Goal: Find specific page/section: Find specific page/section

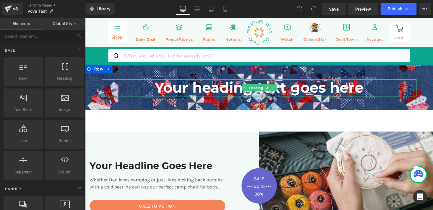
click at [195, 91] on h1 "Your heading text goes here" at bounding box center [259, 87] width 315 height 17
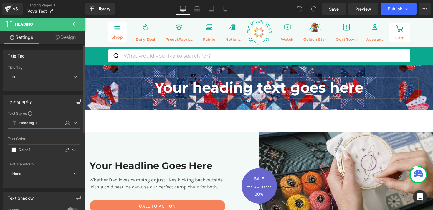
click at [75, 98] on button "button" at bounding box center [78, 100] width 9 height 11
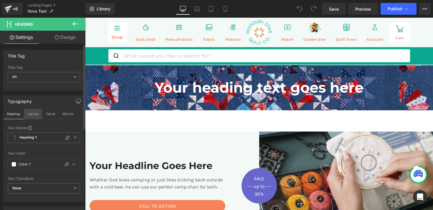
click at [31, 115] on button "Laptop" at bounding box center [33, 114] width 18 height 10
click at [45, 113] on button "Tablet" at bounding box center [50, 114] width 17 height 10
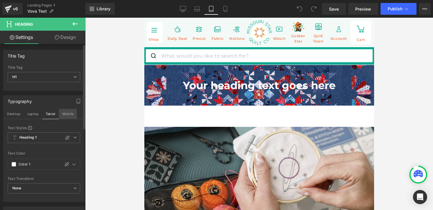
click at [64, 113] on button "Mobile" at bounding box center [68, 114] width 18 height 10
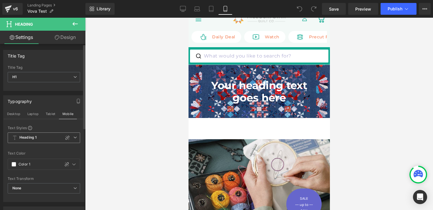
click at [39, 137] on span "Heading 1" at bounding box center [44, 137] width 73 height 11
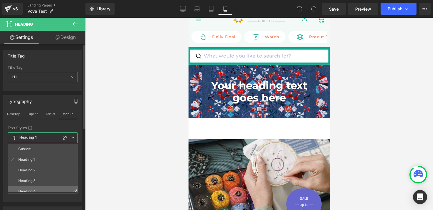
click at [34, 187] on li "Heading 4" at bounding box center [44, 191] width 73 height 11
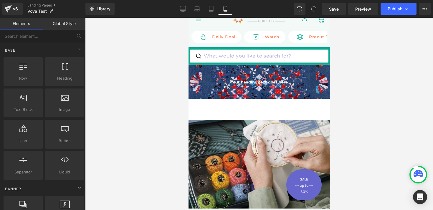
click at [152, 111] on div at bounding box center [259, 114] width 348 height 192
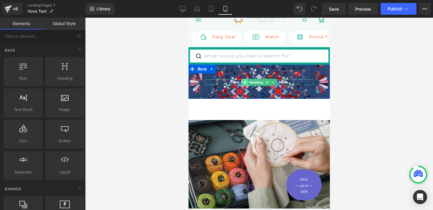
click at [245, 83] on icon at bounding box center [244, 82] width 3 height 4
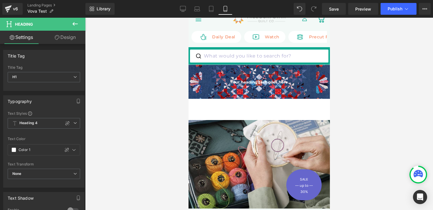
scroll to position [0, 0]
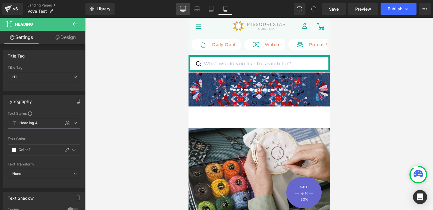
click at [183, 7] on icon at bounding box center [183, 9] width 6 height 6
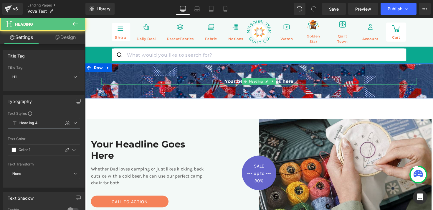
click at [234, 84] on h1 "Your heading text goes here" at bounding box center [264, 82] width 324 height 7
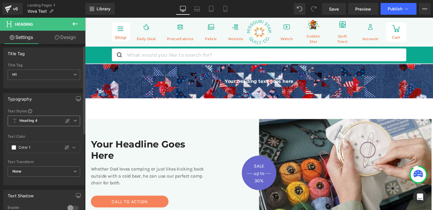
scroll to position [4, 0]
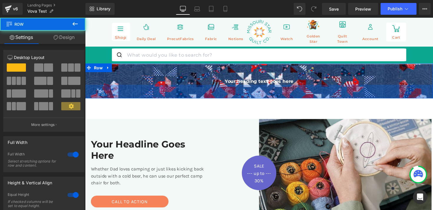
click at [214, 95] on div "47px" at bounding box center [263, 93] width 357 height 14
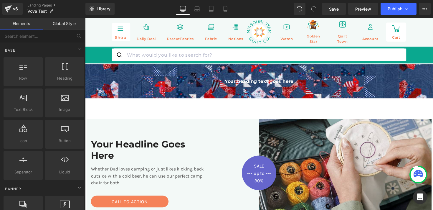
click at [180, 9] on icon at bounding box center [183, 9] width 6 height 6
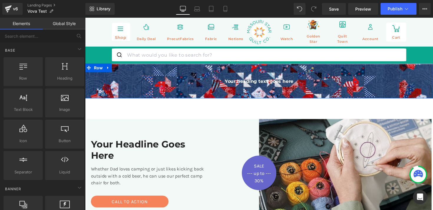
click at [240, 82] on h1 "Your heading text goes here" at bounding box center [264, 82] width 324 height 7
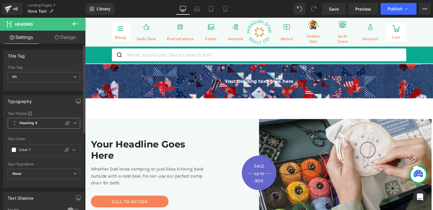
click at [73, 121] on icon at bounding box center [75, 123] width 4 height 4
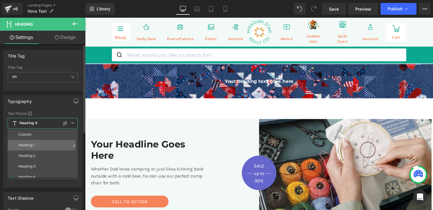
click at [55, 144] on li "Heading 1" at bounding box center [44, 145] width 73 height 11
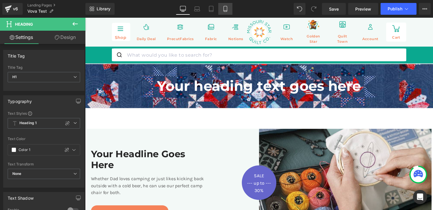
click at [228, 14] on link "Mobile" at bounding box center [225, 9] width 14 height 12
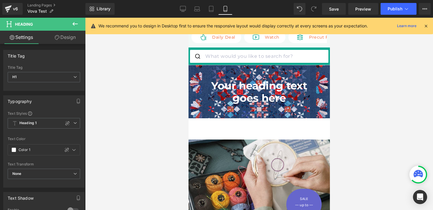
scroll to position [8, 0]
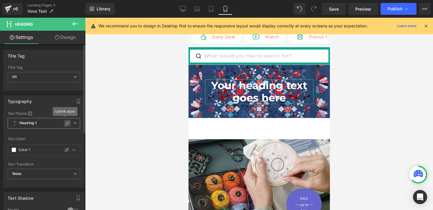
click at [65, 124] on icon at bounding box center [67, 123] width 5 height 5
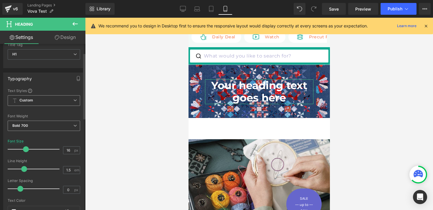
scroll to position [24, 0]
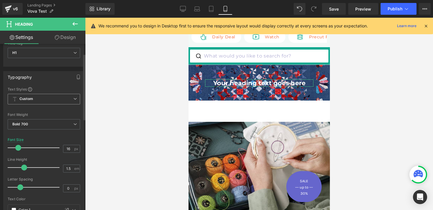
drag, startPoint x: 24, startPoint y: 148, endPoint x: 17, endPoint y: 148, distance: 7.1
click at [17, 148] on span at bounding box center [18, 148] width 6 height 6
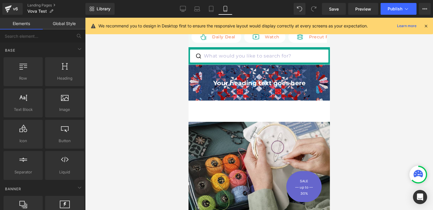
click at [177, 55] on div at bounding box center [259, 114] width 348 height 192
click at [180, 10] on icon at bounding box center [183, 8] width 6 height 4
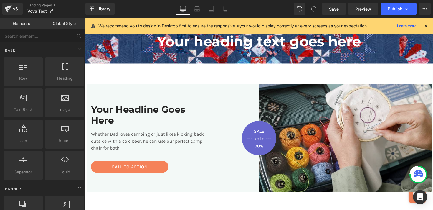
scroll to position [47, 0]
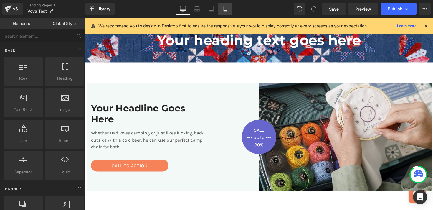
click at [227, 9] on icon at bounding box center [226, 9] width 6 height 6
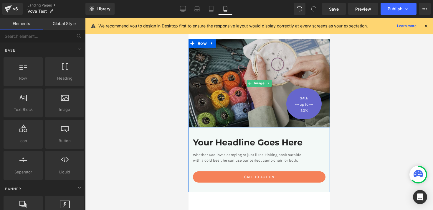
scroll to position [0, 0]
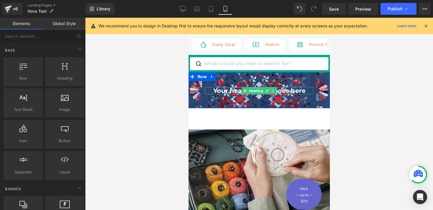
click at [230, 92] on h1 "Your heading text goes here" at bounding box center [259, 90] width 108 height 7
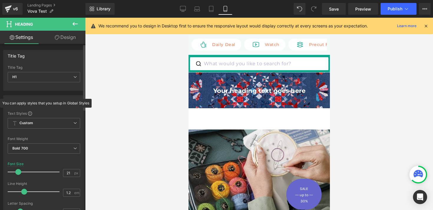
click at [30, 113] on span at bounding box center [30, 113] width 4 height 4
click at [184, 4] on link "Desktop" at bounding box center [183, 9] width 14 height 12
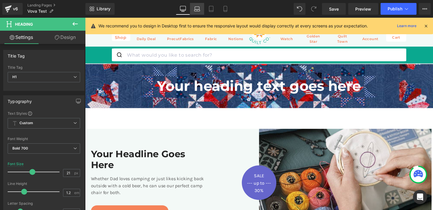
click at [195, 9] on icon at bounding box center [197, 8] width 4 height 3
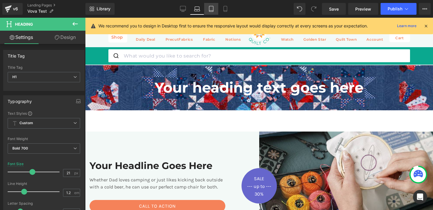
click at [211, 10] on icon at bounding box center [211, 9] width 6 height 6
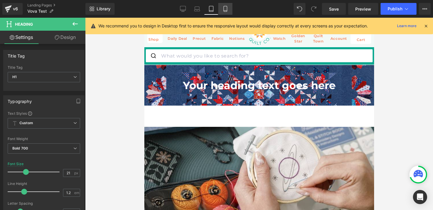
click at [221, 10] on link "Mobile" at bounding box center [225, 9] width 14 height 12
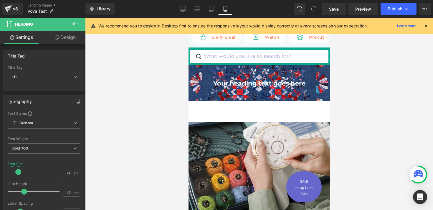
scroll to position [8, 0]
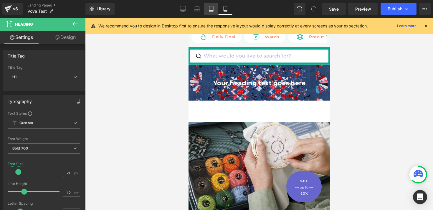
click at [214, 10] on icon at bounding box center [211, 9] width 6 height 6
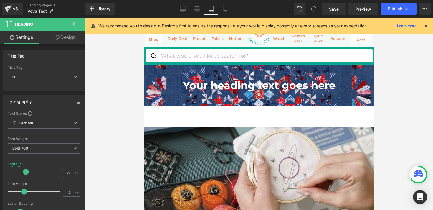
scroll to position [0, 0]
click at [197, 10] on icon at bounding box center [197, 9] width 6 height 6
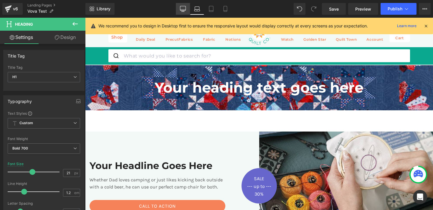
click at [187, 9] on link "Desktop" at bounding box center [183, 9] width 14 height 12
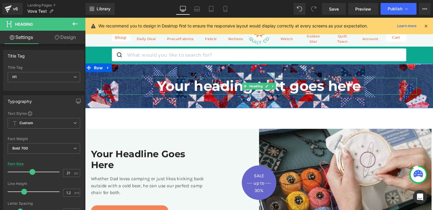
click at [189, 87] on h1 "Your heading text goes here" at bounding box center [264, 87] width 324 height 17
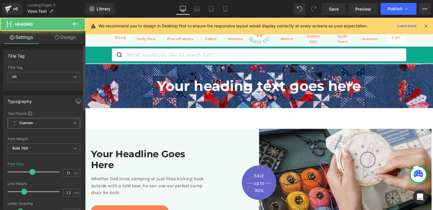
click at [55, 123] on span "Custom" at bounding box center [44, 123] width 73 height 11
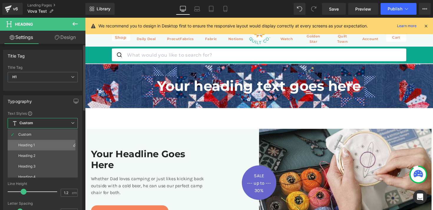
click at [47, 143] on li "Heading 1" at bounding box center [44, 145] width 73 height 11
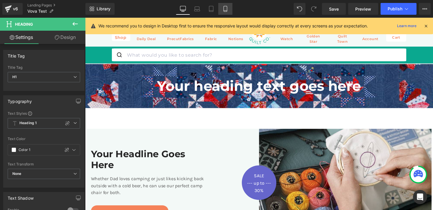
click at [224, 8] on icon at bounding box center [226, 9] width 6 height 6
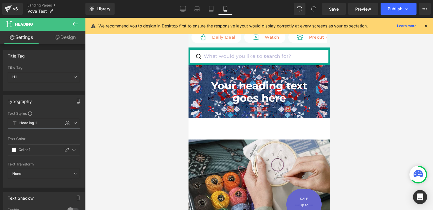
scroll to position [8, 0]
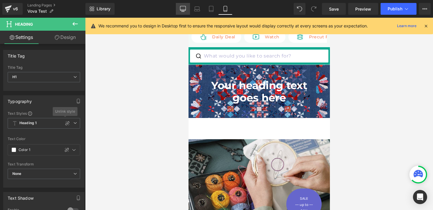
click at [180, 10] on icon at bounding box center [183, 9] width 6 height 6
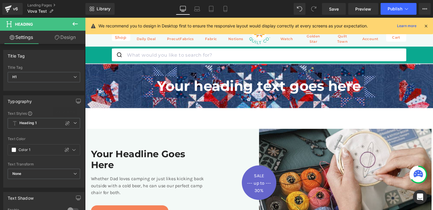
scroll to position [0, 0]
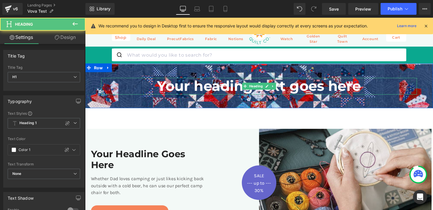
click at [192, 88] on h1 "Your heading text goes here" at bounding box center [264, 87] width 324 height 17
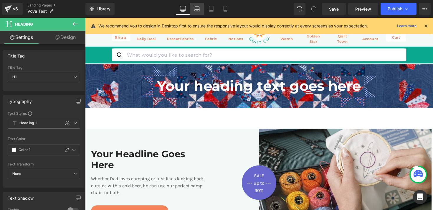
click at [197, 9] on icon at bounding box center [198, 10] width 6 height 2
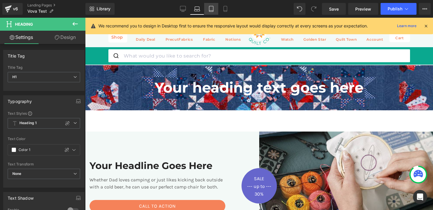
click at [210, 9] on icon at bounding box center [211, 9] width 4 height 6
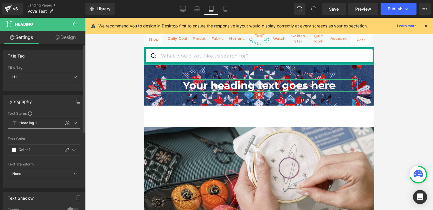
click at [43, 122] on span "Heading 1" at bounding box center [44, 123] width 73 height 11
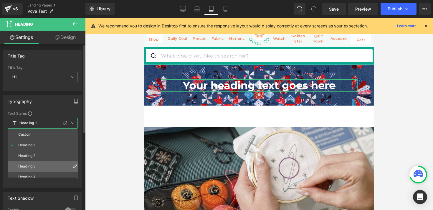
click at [39, 163] on li "Heading 3" at bounding box center [44, 166] width 73 height 11
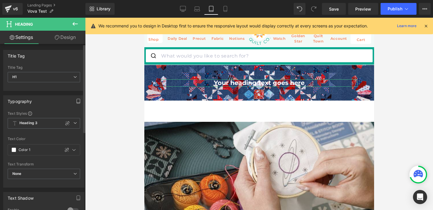
click at [77, 102] on icon "button" at bounding box center [78, 102] width 3 height 0
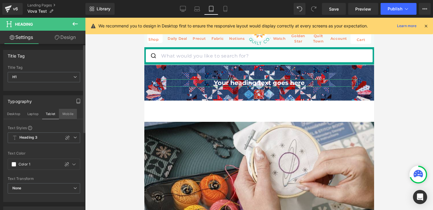
click at [66, 115] on button "Mobile" at bounding box center [68, 114] width 18 height 10
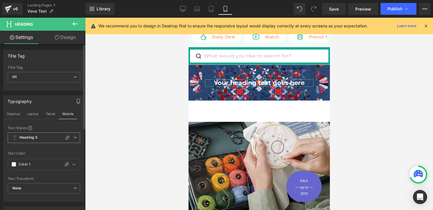
click at [51, 137] on span "Heading 3" at bounding box center [44, 137] width 73 height 11
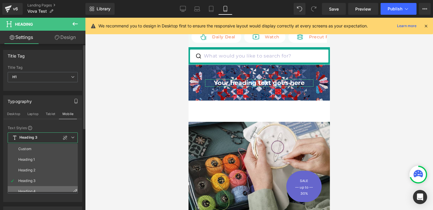
click at [44, 190] on li "Heading 4" at bounding box center [44, 191] width 73 height 11
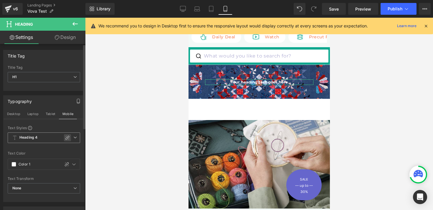
click at [65, 137] on icon at bounding box center [67, 137] width 5 height 5
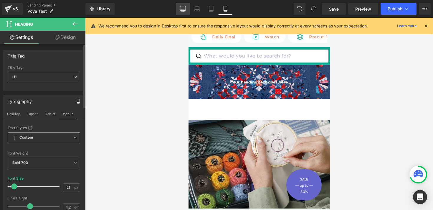
click at [181, 12] on link "Desktop" at bounding box center [183, 9] width 14 height 12
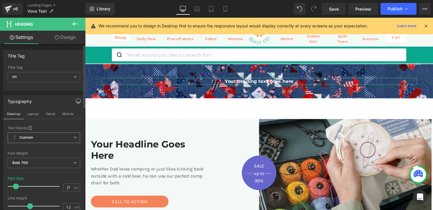
click at [60, 139] on span "Custom" at bounding box center [44, 137] width 73 height 11
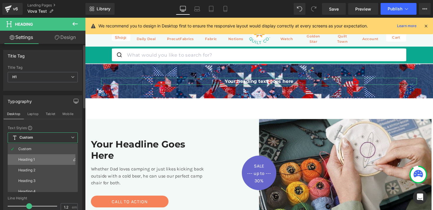
click at [54, 157] on li "Heading 1" at bounding box center [44, 159] width 73 height 11
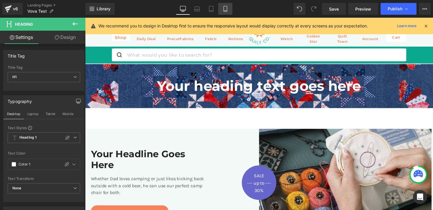
click at [223, 11] on icon at bounding box center [226, 9] width 6 height 6
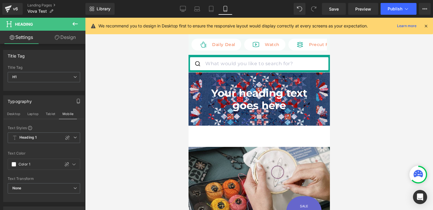
scroll to position [8, 0]
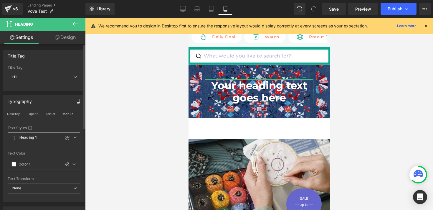
click at [51, 136] on span "Heading 1" at bounding box center [44, 137] width 73 height 11
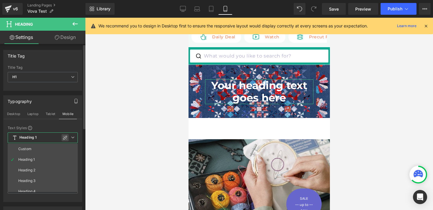
click at [63, 137] on icon at bounding box center [65, 137] width 5 height 5
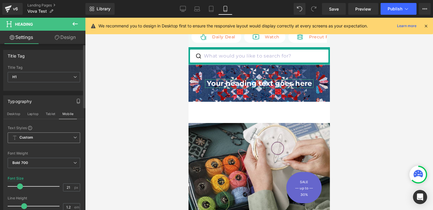
drag, startPoint x: 25, startPoint y: 187, endPoint x: 19, endPoint y: 187, distance: 5.6
click at [19, 187] on span at bounding box center [20, 186] width 6 height 6
click at [184, 13] on link "Desktop" at bounding box center [183, 9] width 14 height 12
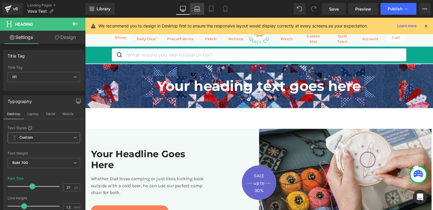
click at [196, 11] on icon at bounding box center [198, 10] width 6 height 2
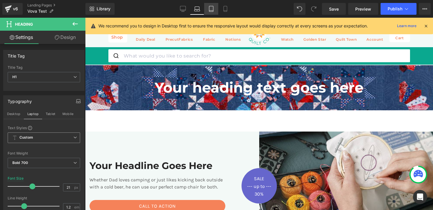
click at [208, 11] on link "Tablet" at bounding box center [211, 9] width 14 height 12
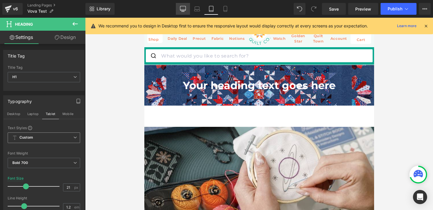
click at [179, 12] on link "Desktop" at bounding box center [183, 9] width 14 height 12
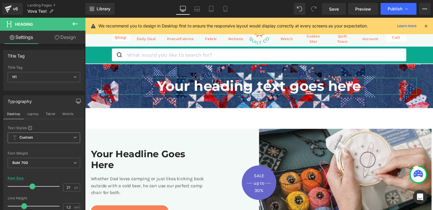
click at [64, 139] on span "Custom" at bounding box center [44, 137] width 73 height 11
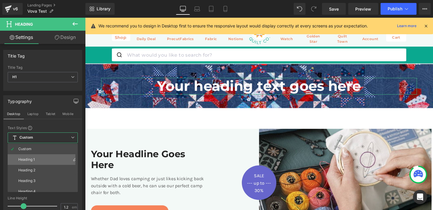
click at [42, 155] on li "Heading 1" at bounding box center [44, 159] width 73 height 11
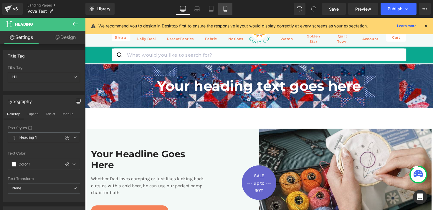
click at [227, 9] on icon at bounding box center [225, 9] width 3 height 6
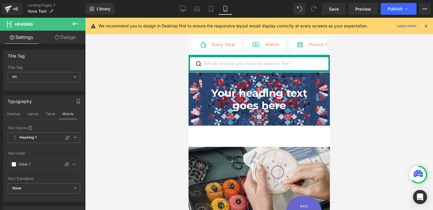
scroll to position [8, 0]
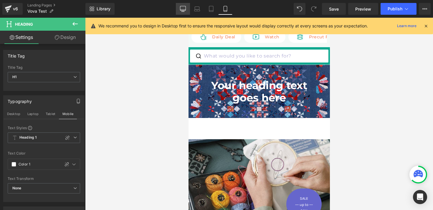
click at [184, 11] on icon at bounding box center [183, 9] width 6 height 6
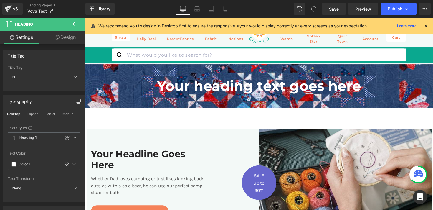
scroll to position [0, 0]
click at [170, 89] on h1 "Your heading text goes here" at bounding box center [264, 87] width 324 height 17
click at [67, 113] on button "Mobile" at bounding box center [68, 114] width 18 height 10
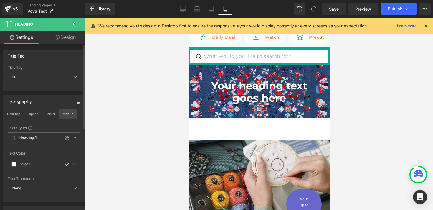
scroll to position [8, 0]
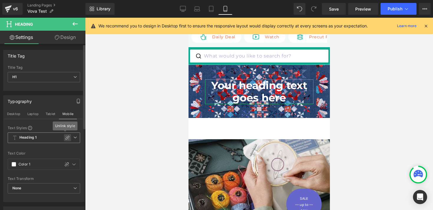
click at [65, 139] on icon at bounding box center [67, 137] width 5 height 5
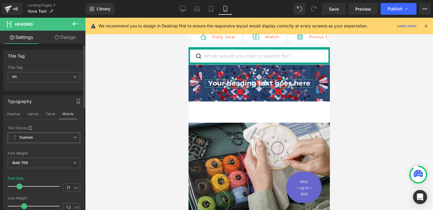
drag, startPoint x: 25, startPoint y: 185, endPoint x: 19, endPoint y: 186, distance: 6.0
click at [19, 186] on span at bounding box center [20, 186] width 6 height 6
click at [184, 10] on icon at bounding box center [183, 9] width 6 height 6
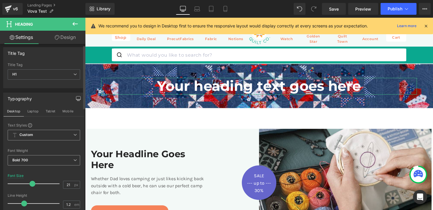
scroll to position [0, 0]
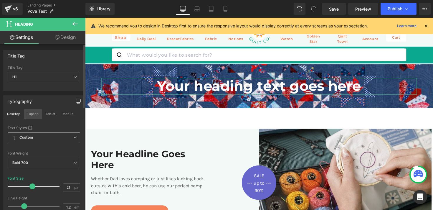
click at [32, 116] on button "Laptop" at bounding box center [33, 114] width 18 height 10
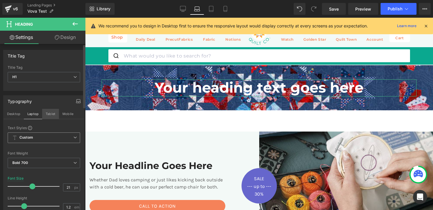
click at [48, 116] on button "Tablet" at bounding box center [50, 114] width 17 height 10
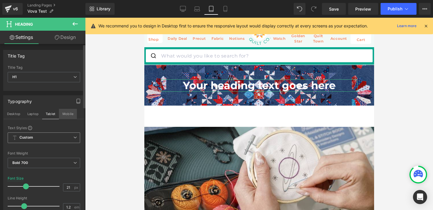
click at [63, 116] on button "Mobile" at bounding box center [68, 114] width 18 height 10
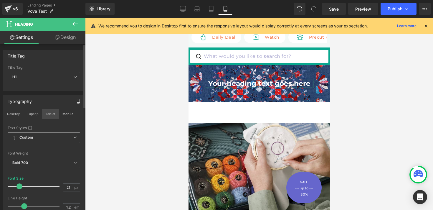
scroll to position [8, 0]
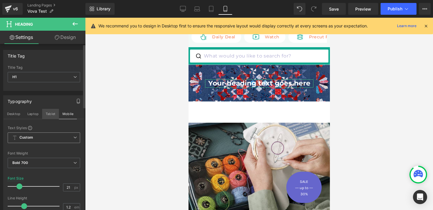
click at [49, 115] on button "Tablet" at bounding box center [50, 114] width 17 height 10
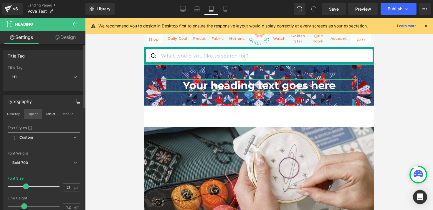
scroll to position [0, 0]
click at [32, 115] on button "Laptop" at bounding box center [33, 114] width 18 height 10
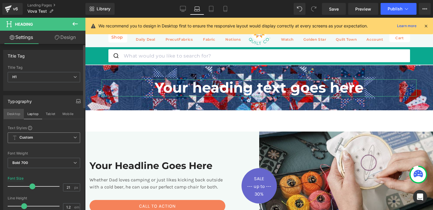
click at [20, 115] on button "Desktop" at bounding box center [14, 114] width 20 height 10
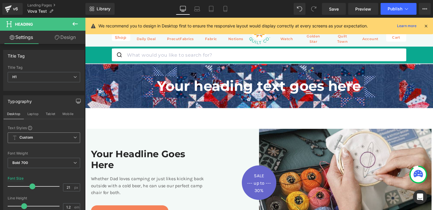
click at [74, 23] on icon at bounding box center [75, 23] width 7 height 7
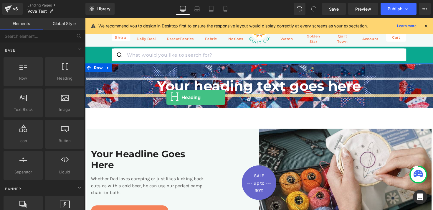
drag, startPoint x: 147, startPoint y: 92, endPoint x: 169, endPoint y: 99, distance: 22.6
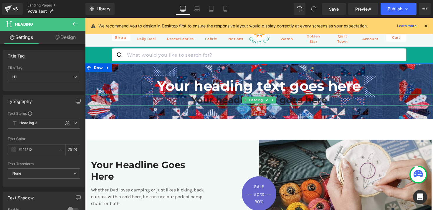
click at [238, 103] on h1 "Your heading text goes here" at bounding box center [263, 101] width 357 height 11
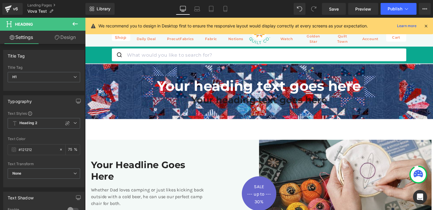
click at [65, 35] on link "Design" at bounding box center [65, 37] width 43 height 13
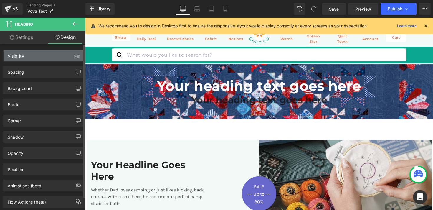
click at [35, 60] on div "Visibility (All)" at bounding box center [44, 55] width 81 height 11
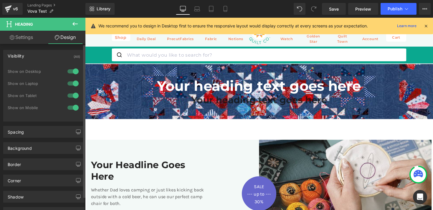
click at [71, 72] on div at bounding box center [73, 71] width 14 height 9
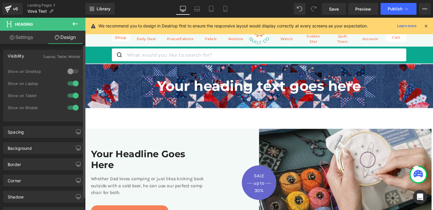
click at [72, 96] on div at bounding box center [73, 95] width 14 height 9
click at [72, 84] on div at bounding box center [73, 83] width 14 height 9
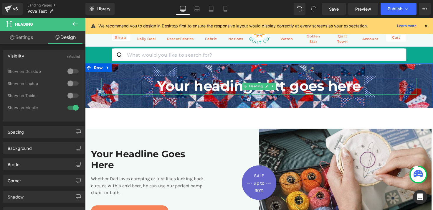
click at [203, 87] on h1 "Your heading text goes here" at bounding box center [264, 87] width 324 height 17
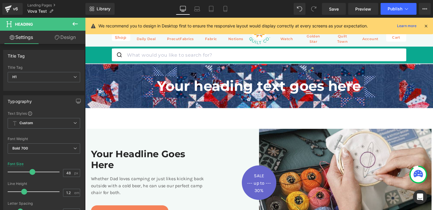
click at [65, 32] on link "Design" at bounding box center [65, 37] width 43 height 13
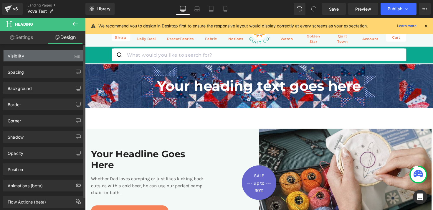
click at [47, 59] on div "Visibility (All)" at bounding box center [44, 55] width 81 height 11
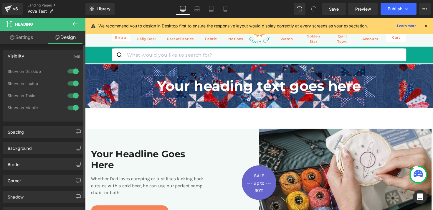
click at [69, 82] on div at bounding box center [73, 83] width 14 height 9
click at [72, 95] on div at bounding box center [73, 95] width 14 height 9
click at [72, 109] on div at bounding box center [73, 107] width 14 height 9
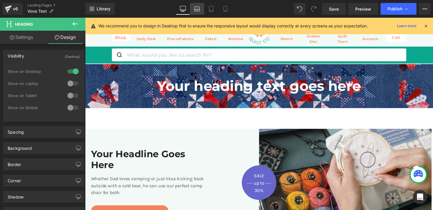
click at [195, 10] on icon at bounding box center [197, 9] width 6 height 6
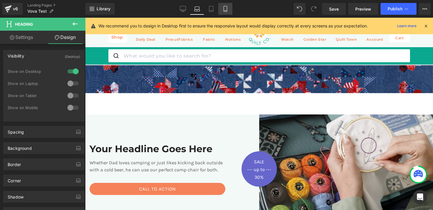
click at [222, 9] on link "Mobile" at bounding box center [225, 9] width 14 height 12
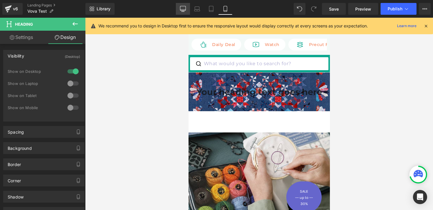
click at [182, 7] on icon at bounding box center [183, 9] width 6 height 6
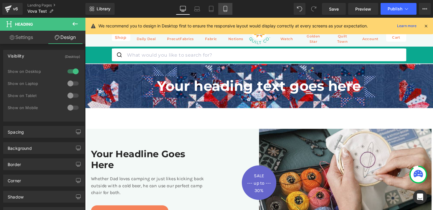
click at [222, 9] on link "Mobile" at bounding box center [225, 9] width 14 height 12
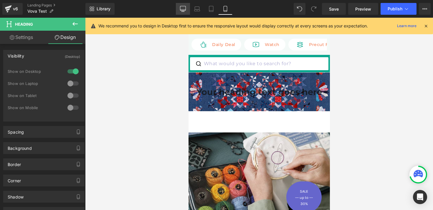
click at [184, 13] on link "Desktop" at bounding box center [183, 9] width 14 height 12
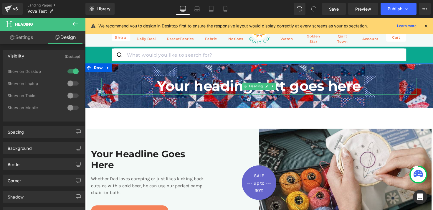
click at [176, 90] on h1 "Your heading text goes here" at bounding box center [264, 87] width 324 height 17
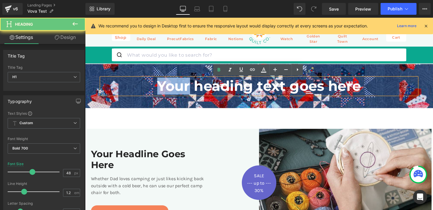
click at [176, 90] on h1 "Your heading text goes here" at bounding box center [264, 87] width 324 height 17
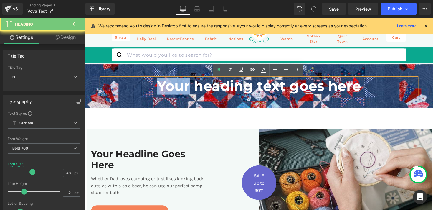
click at [176, 90] on h1 "Your heading text goes here" at bounding box center [264, 87] width 324 height 17
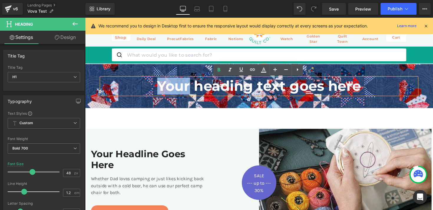
click at [176, 90] on h1 "Your heading text goes here" at bounding box center [264, 87] width 324 height 17
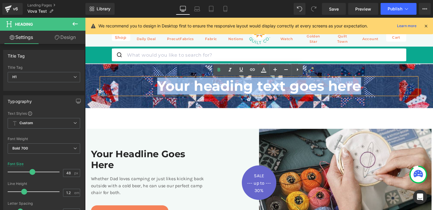
click at [176, 90] on h1 "Your heading text goes here" at bounding box center [264, 87] width 324 height 17
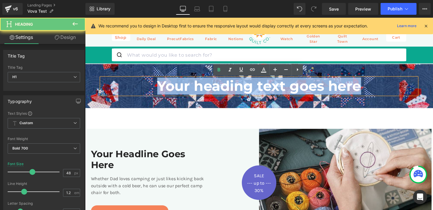
click at [176, 90] on h1 "Your heading text goes here" at bounding box center [264, 87] width 324 height 17
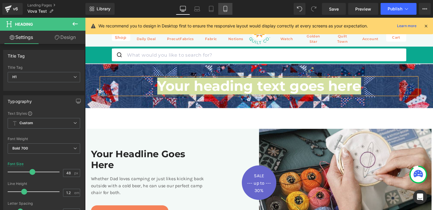
click at [226, 11] on icon at bounding box center [225, 11] width 3 height 0
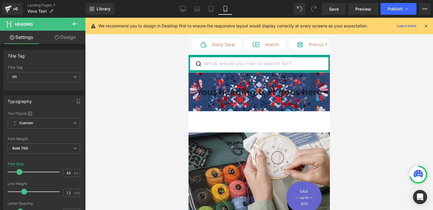
click at [223, 95] on h1 "Your heading text goes here" at bounding box center [258, 92] width 141 height 10
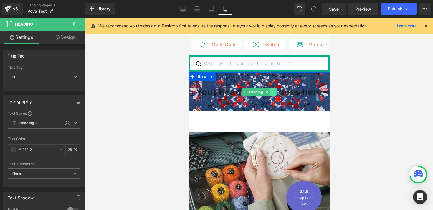
click at [273, 92] on icon at bounding box center [273, 92] width 1 height 2
click at [276, 92] on icon at bounding box center [276, 91] width 3 height 3
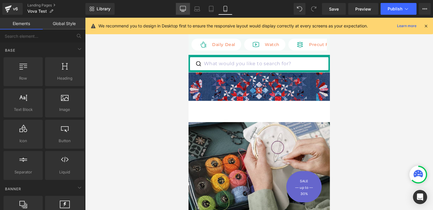
click at [185, 7] on icon at bounding box center [183, 9] width 6 height 6
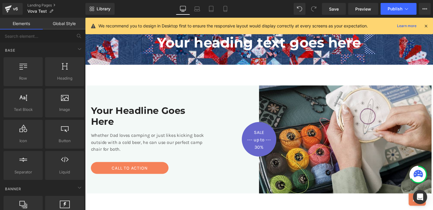
scroll to position [47, 0]
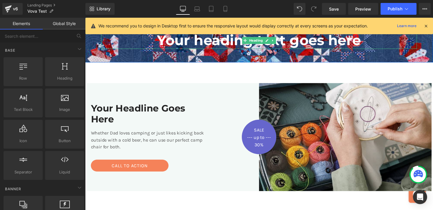
click at [215, 47] on h1 "Your heading text goes here" at bounding box center [264, 40] width 324 height 17
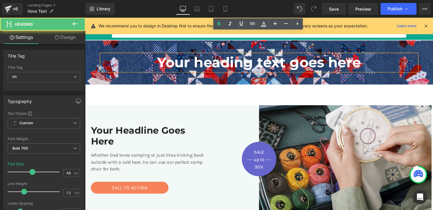
scroll to position [0, 0]
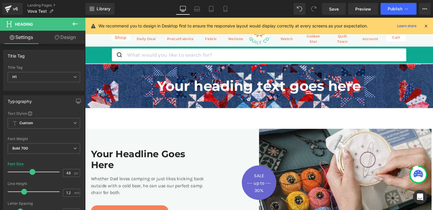
click at [60, 38] on link "Design" at bounding box center [65, 37] width 43 height 13
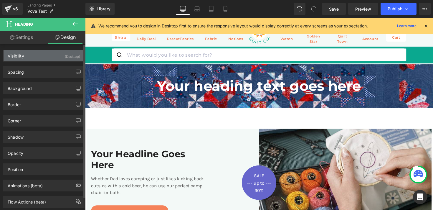
click at [43, 58] on div "Visibility (Desktop)" at bounding box center [44, 55] width 81 height 11
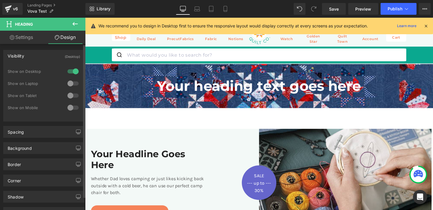
click at [71, 85] on div at bounding box center [73, 83] width 14 height 9
click at [70, 95] on div at bounding box center [73, 95] width 14 height 9
click at [70, 106] on div at bounding box center [73, 107] width 14 height 9
click at [30, 39] on link "Settings" at bounding box center [21, 37] width 43 height 13
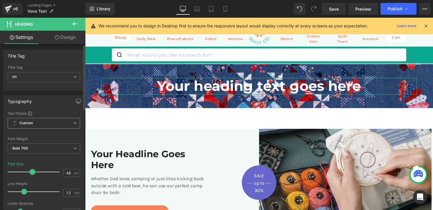
click at [61, 122] on span "Custom" at bounding box center [44, 123] width 73 height 11
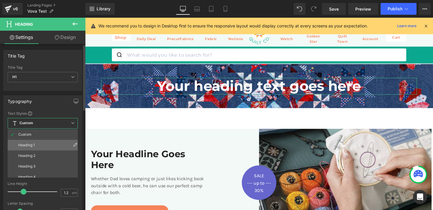
click at [53, 144] on li "Heading 1" at bounding box center [44, 145] width 73 height 11
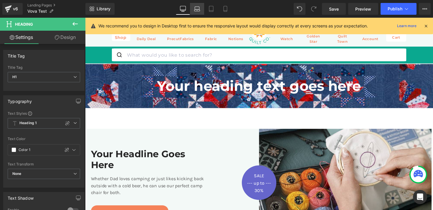
click at [195, 6] on icon at bounding box center [197, 9] width 6 height 6
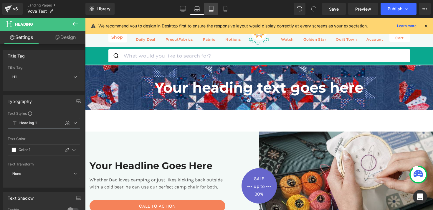
click at [208, 8] on link "Tablet" at bounding box center [211, 9] width 14 height 12
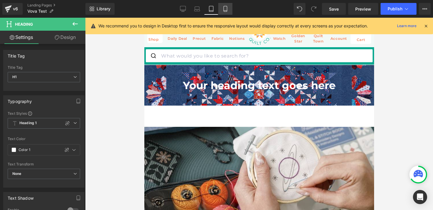
click at [224, 11] on icon at bounding box center [226, 9] width 6 height 6
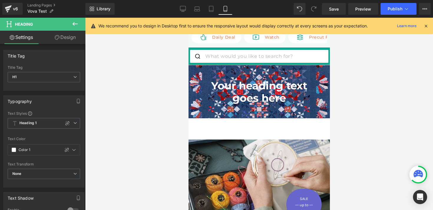
scroll to position [8, 0]
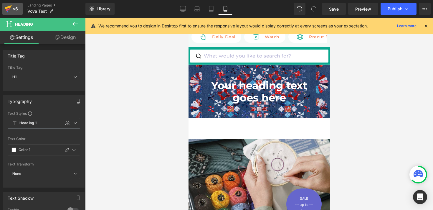
click at [18, 11] on div "v6" at bounding box center [15, 9] width 7 height 8
